Goal: Check status: Check status

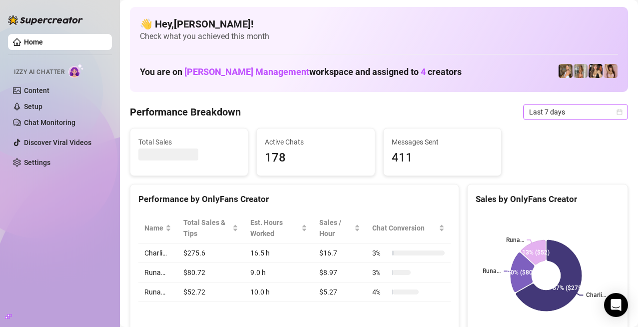
click at [562, 110] on span "Last 7 days" at bounding box center [575, 111] width 93 height 15
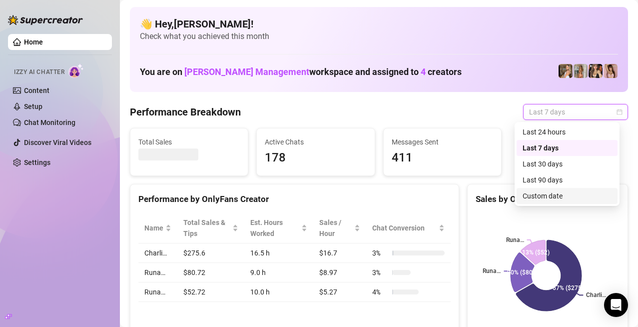
click at [550, 192] on div "Custom date" at bounding box center [567, 195] width 89 height 11
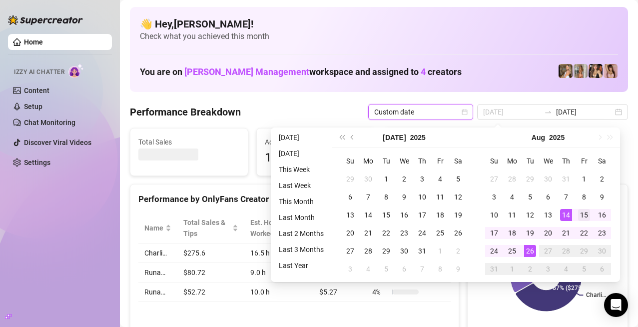
type input "[DATE]"
click at [580, 210] on div "15" at bounding box center [584, 215] width 12 height 12
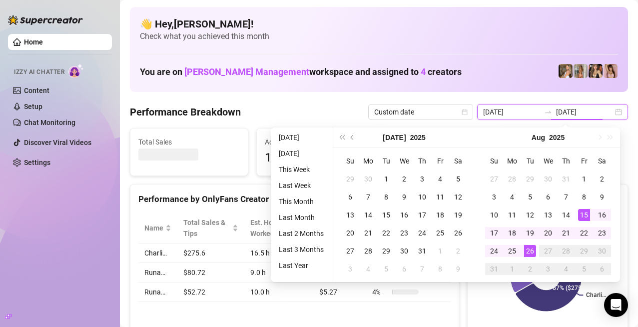
type input "[DATE]"
click at [530, 249] on div "26" at bounding box center [530, 251] width 12 height 12
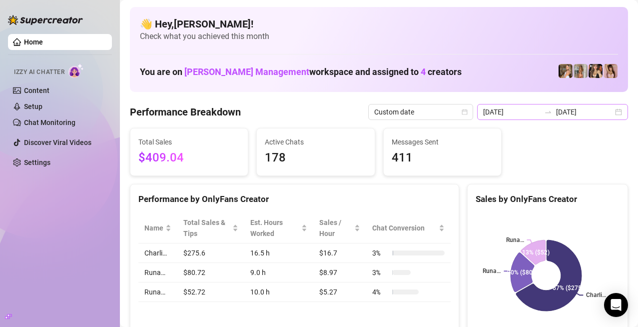
click at [540, 109] on div at bounding box center [548, 112] width 16 height 8
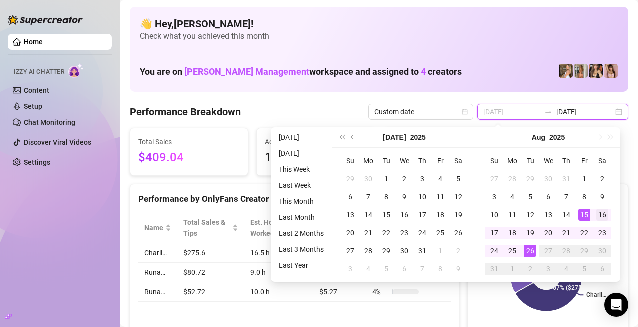
type input "[DATE]"
click at [596, 213] on div "16" at bounding box center [602, 215] width 12 height 12
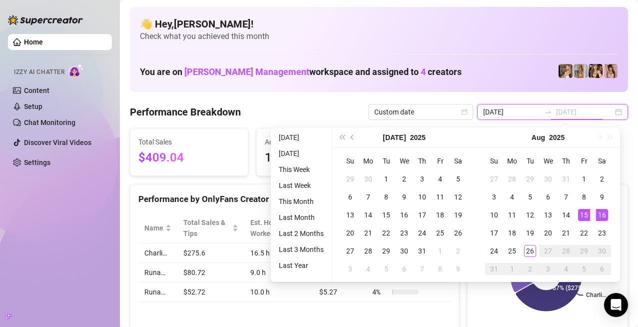
type input "[DATE]"
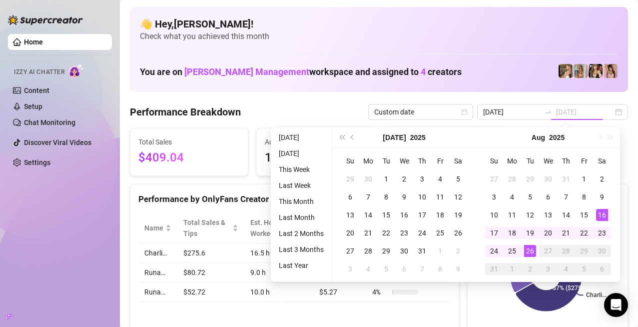
click at [530, 251] on div "26" at bounding box center [530, 251] width 12 height 12
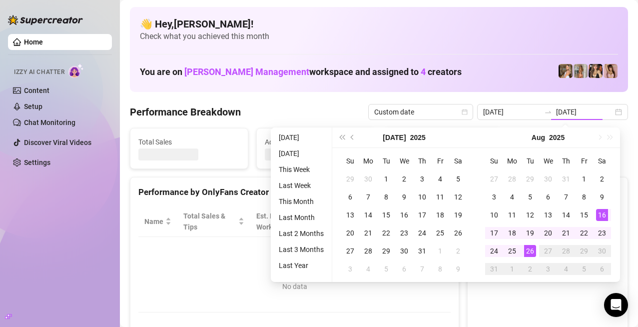
type input "[DATE]"
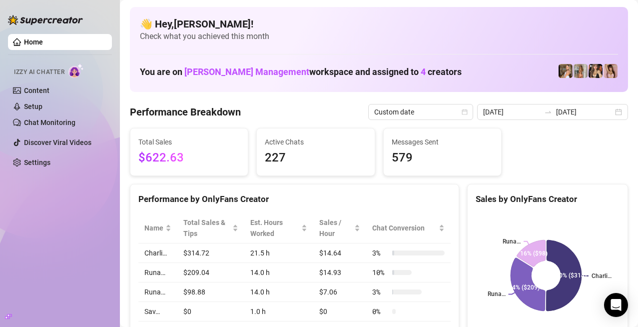
scroll to position [50, 0]
